Goal: Information Seeking & Learning: Learn about a topic

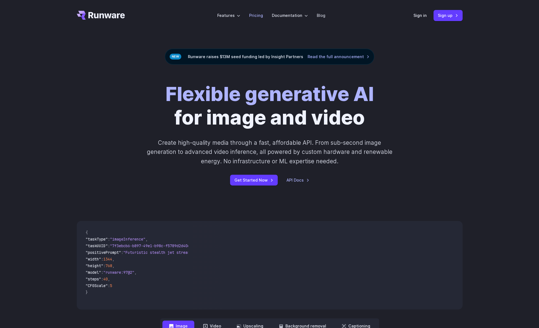
click at [257, 14] on link "Pricing" at bounding box center [256, 15] width 14 height 6
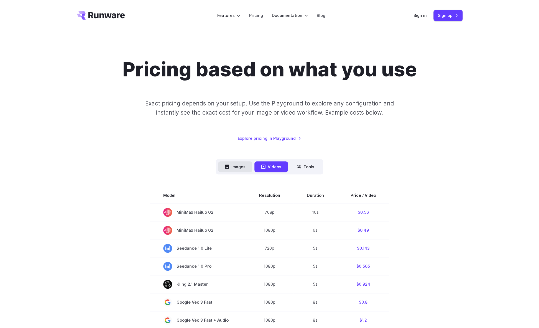
click at [237, 167] on button "Images" at bounding box center [235, 166] width 34 height 11
